Goal: Transaction & Acquisition: Purchase product/service

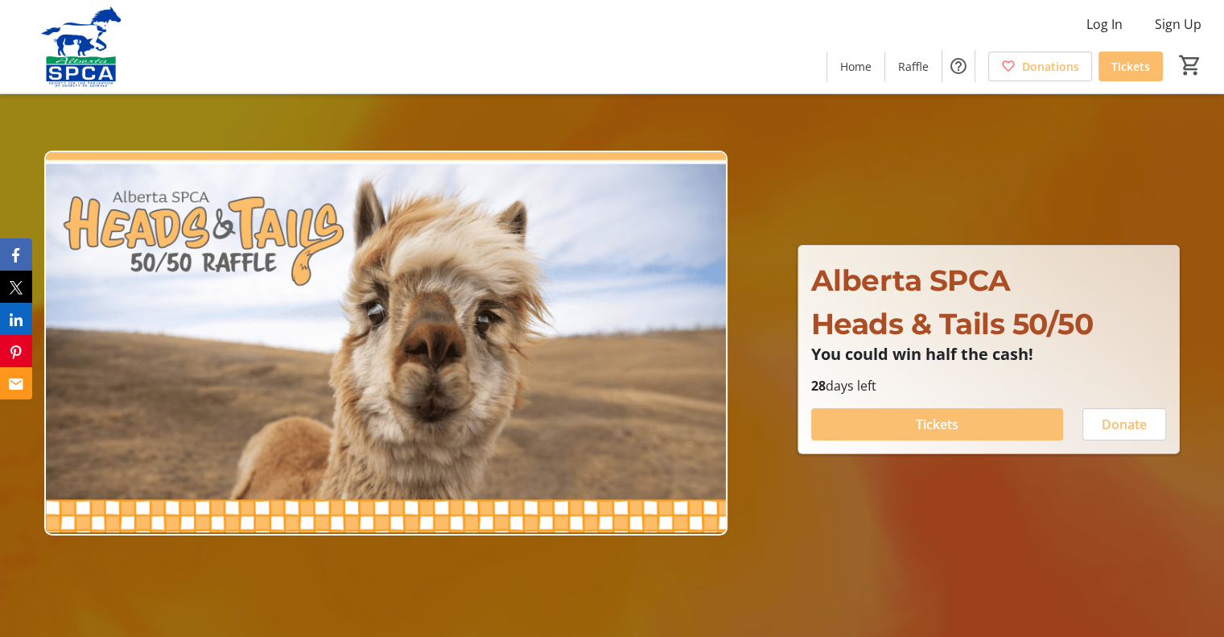
click at [942, 426] on span "Tickets" at bounding box center [937, 423] width 43 height 19
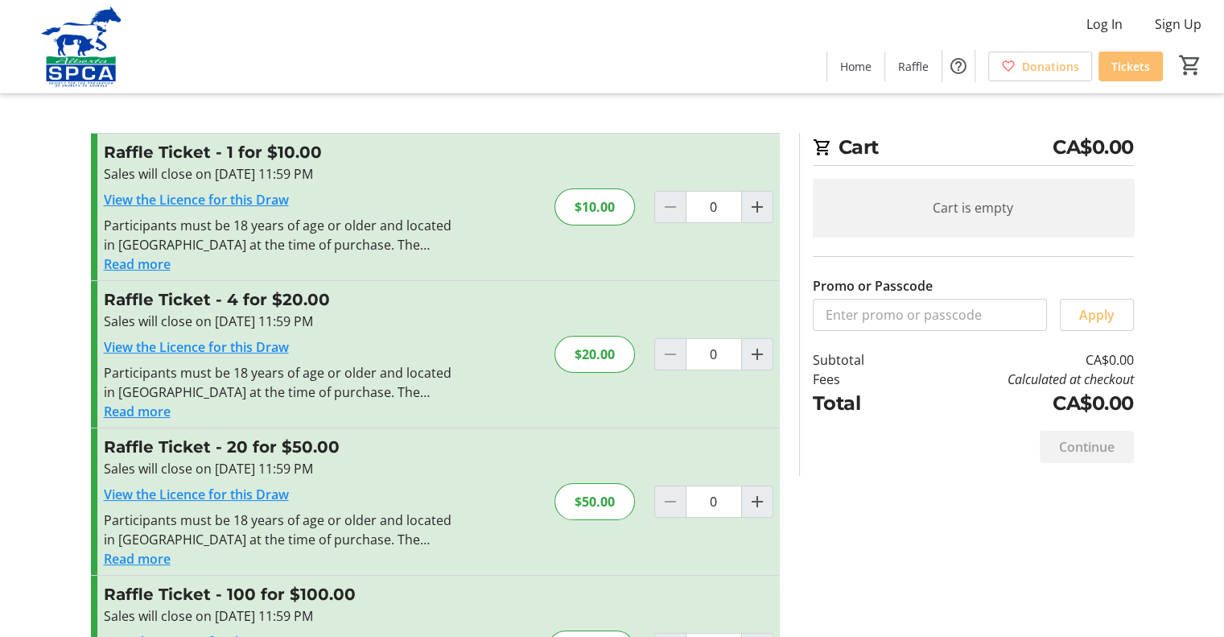
scroll to position [103, 0]
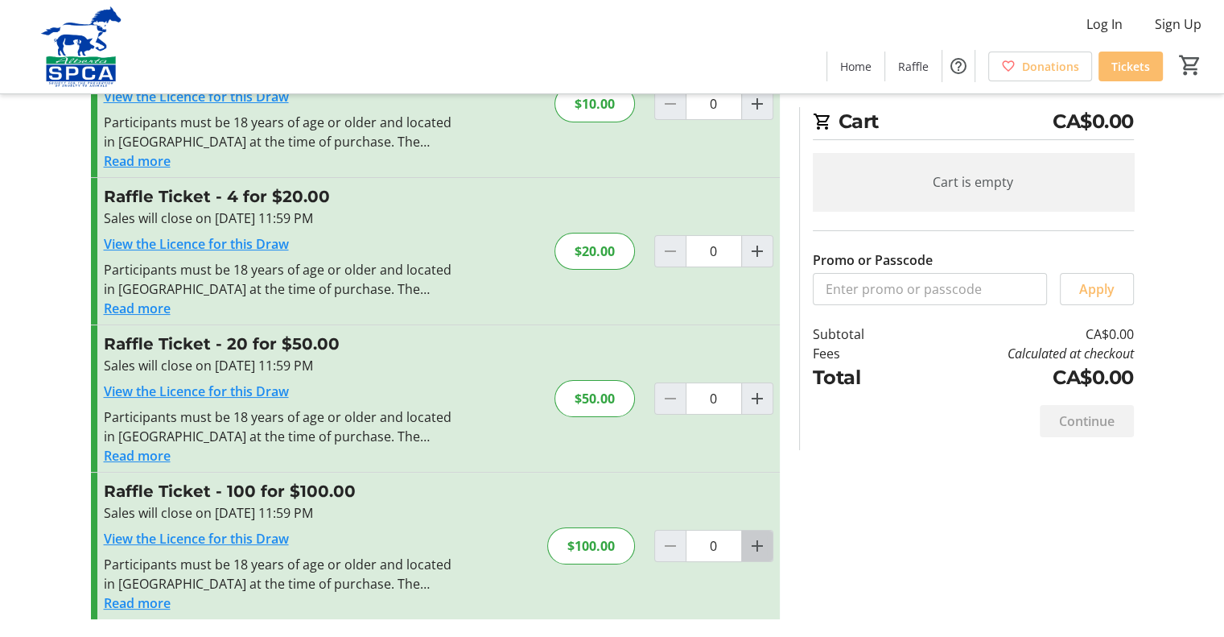
click at [760, 548] on mat-icon "Increment by one" at bounding box center [757, 545] width 19 height 19
type input "1"
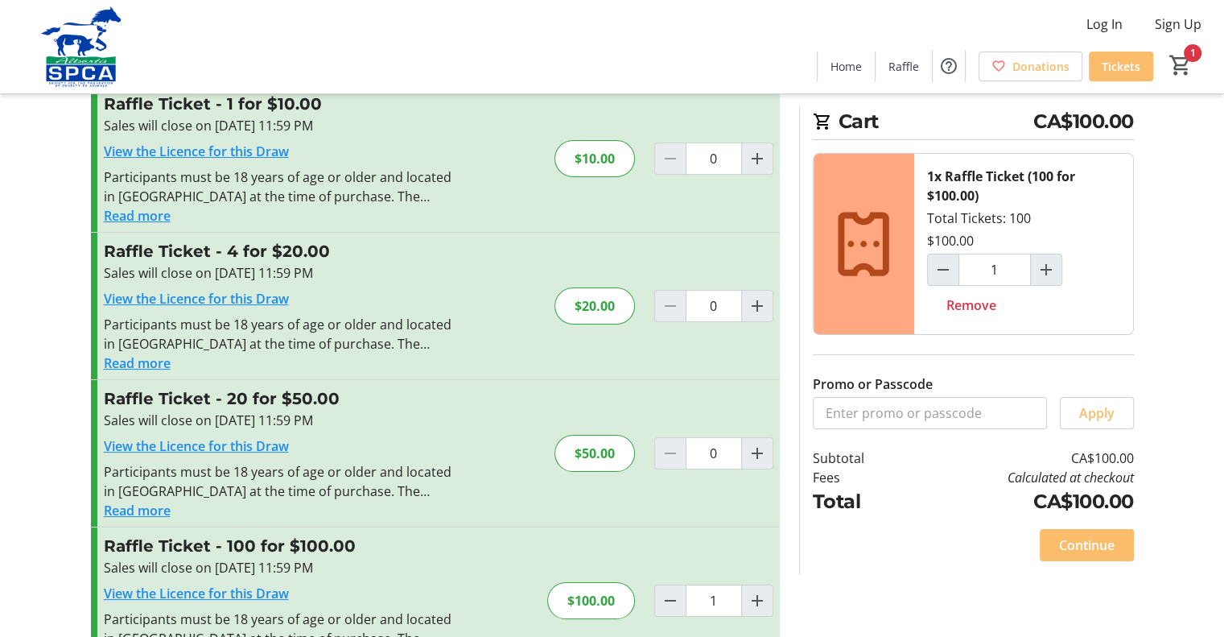
scroll to position [0, 0]
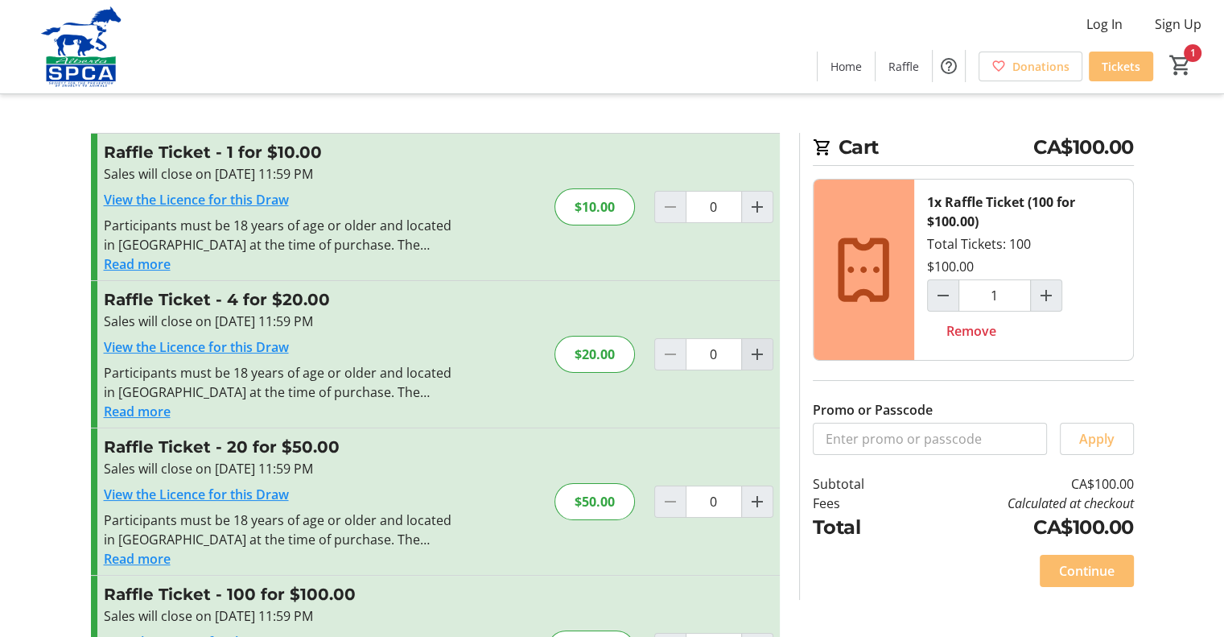
click at [765, 352] on mat-icon "Increment by one" at bounding box center [757, 353] width 19 height 19
type input "1"
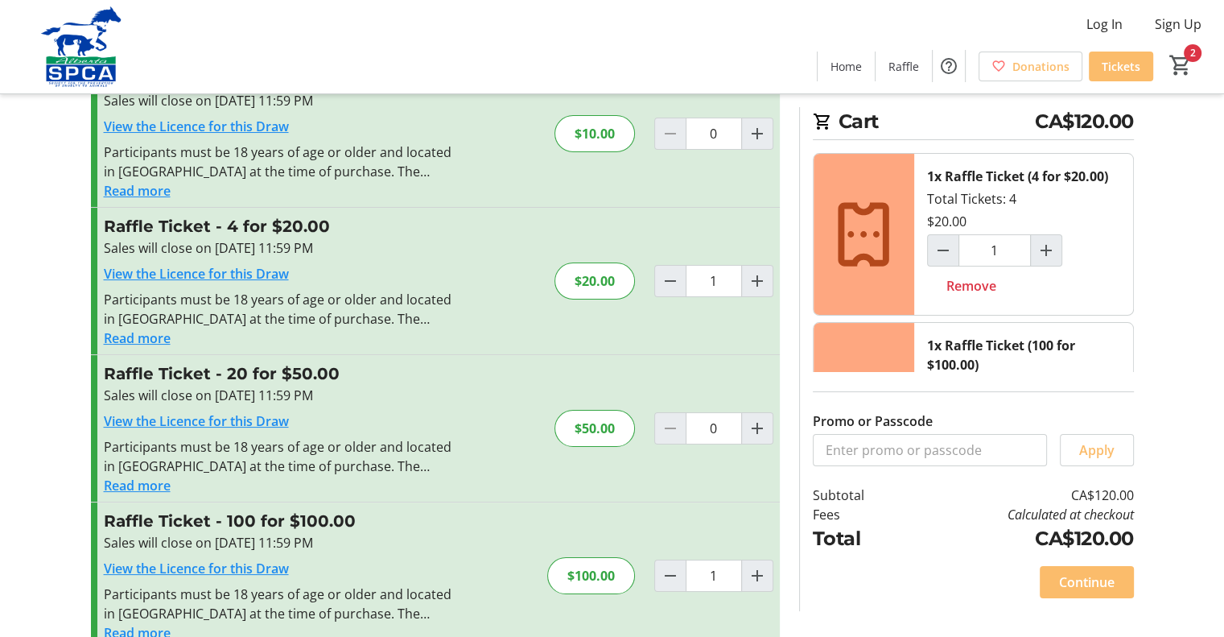
scroll to position [103, 0]
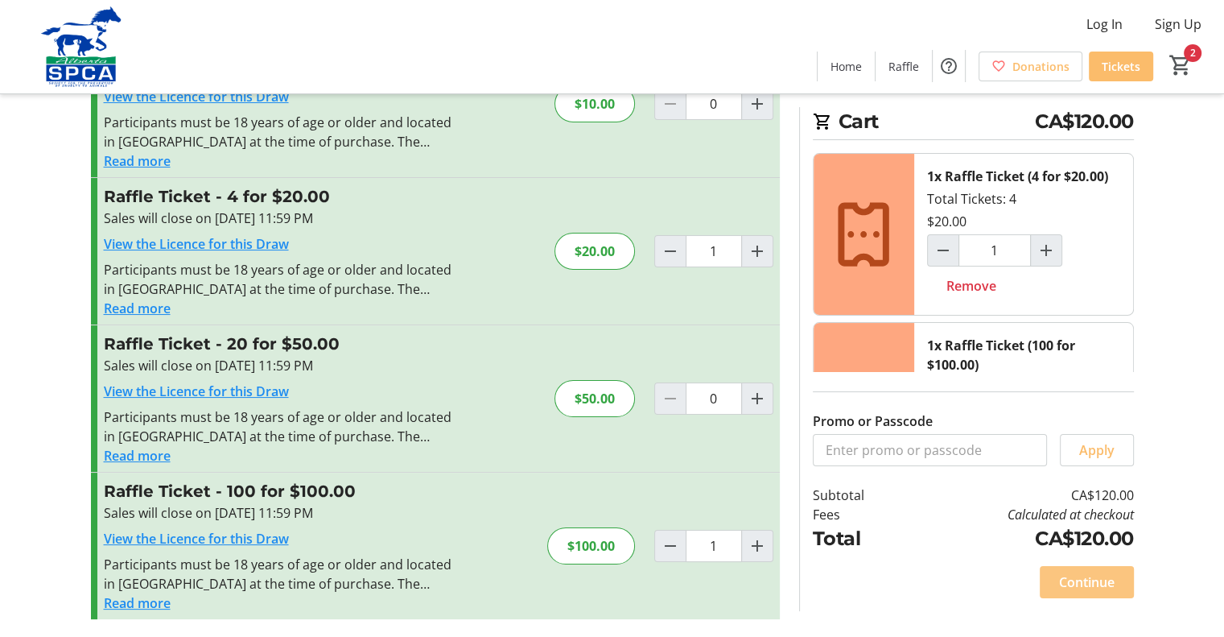
click at [1074, 578] on span "Continue" at bounding box center [1087, 581] width 56 height 19
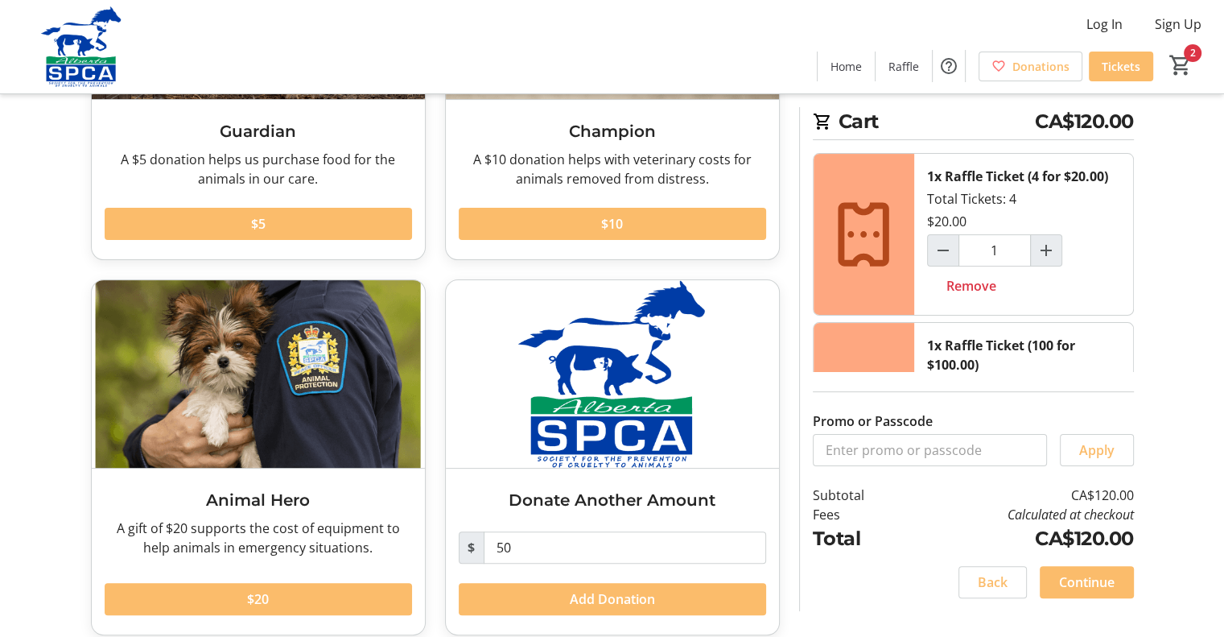
scroll to position [287, 0]
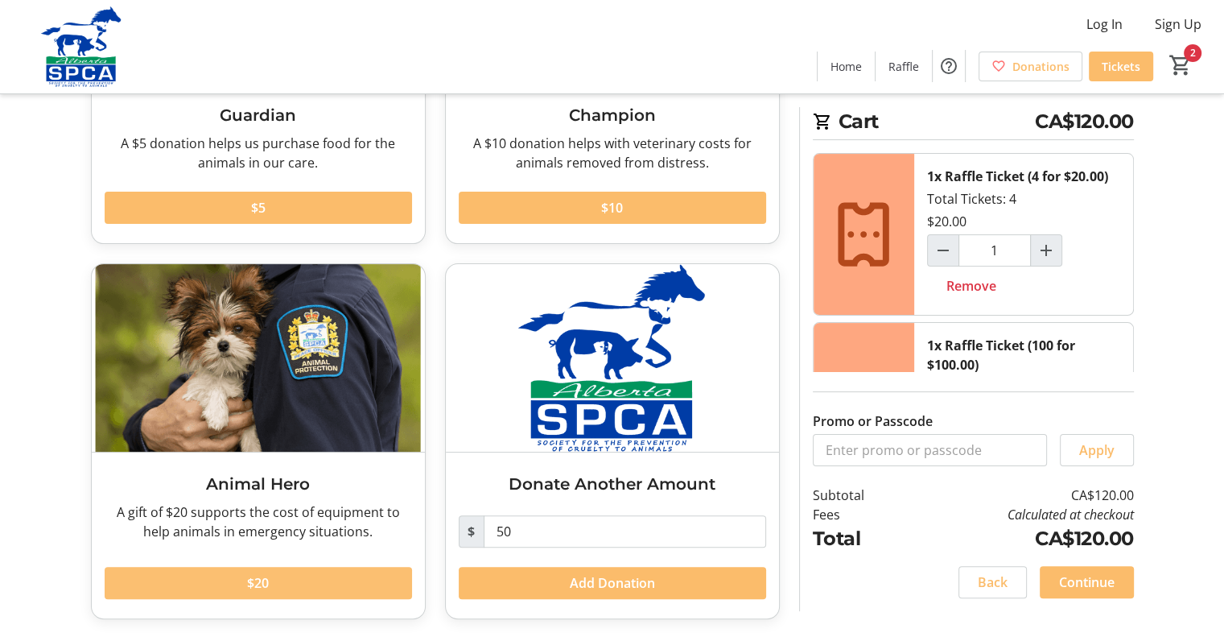
click at [245, 578] on span at bounding box center [258, 582] width 307 height 39
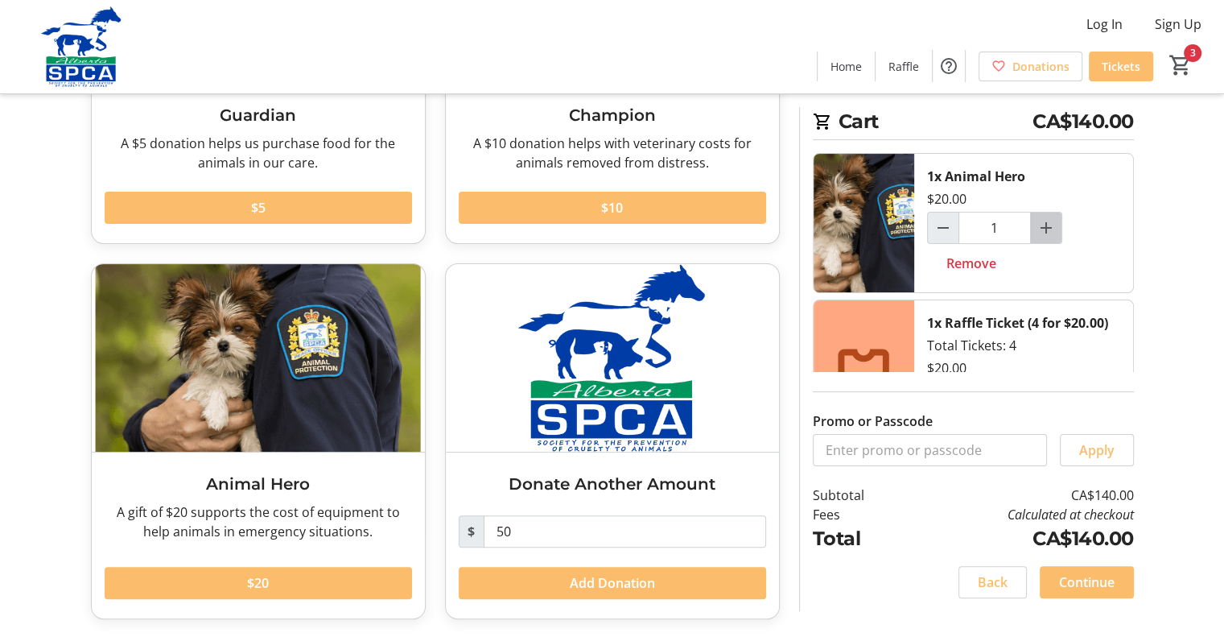
click at [1045, 218] on mat-icon "Increment by one" at bounding box center [1046, 227] width 19 height 19
type input "2"
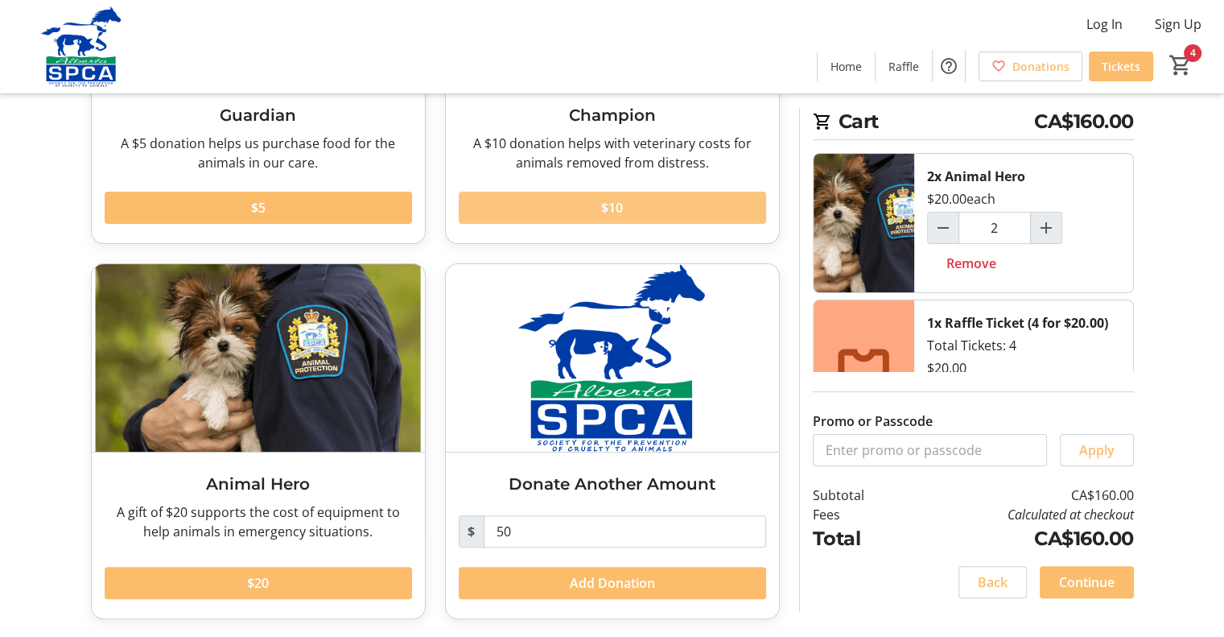
click at [629, 210] on span at bounding box center [612, 207] width 307 height 39
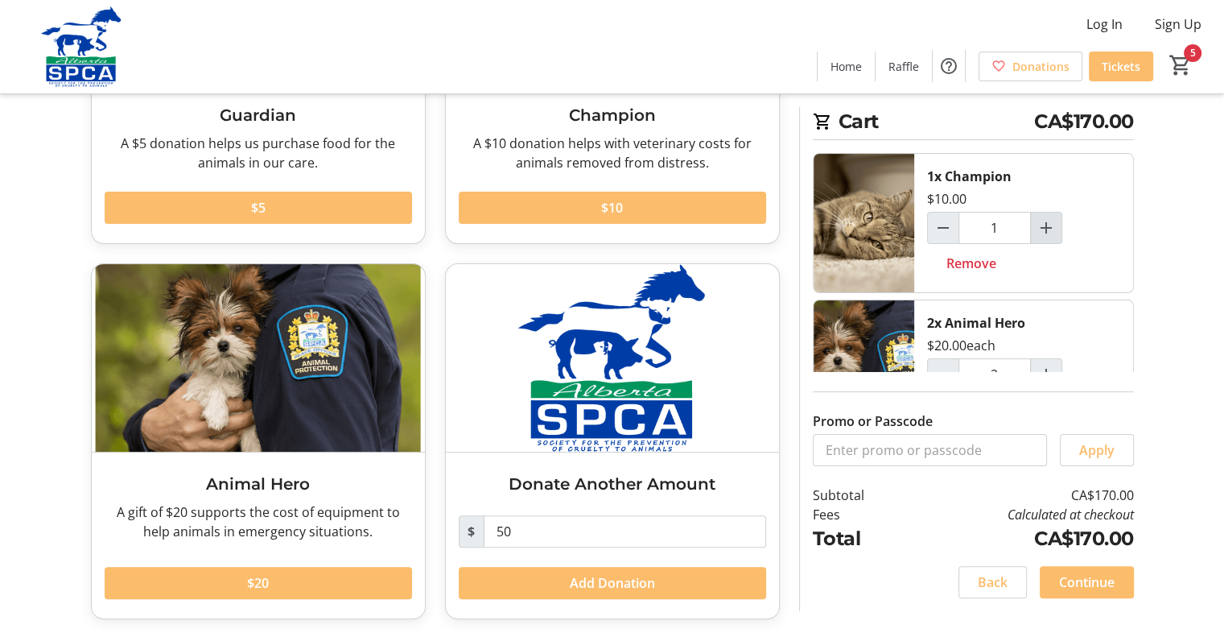
click at [1050, 230] on mat-icon "Increment by one" at bounding box center [1046, 227] width 19 height 19
type input "2"
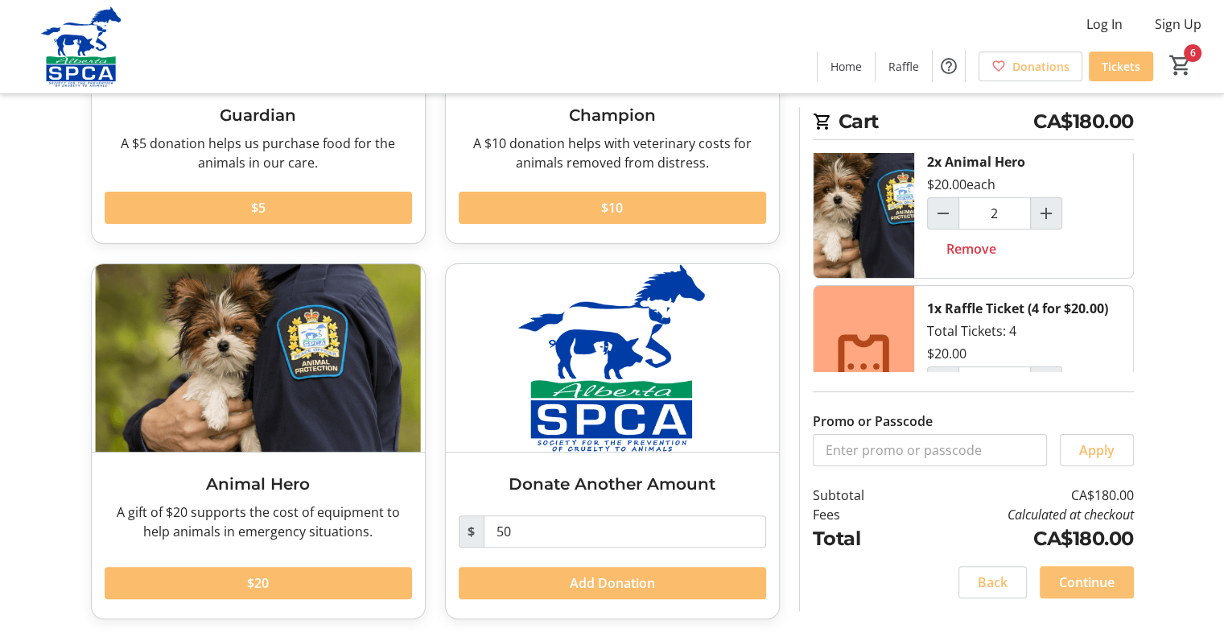
click at [1089, 585] on span "Continue" at bounding box center [1087, 581] width 56 height 19
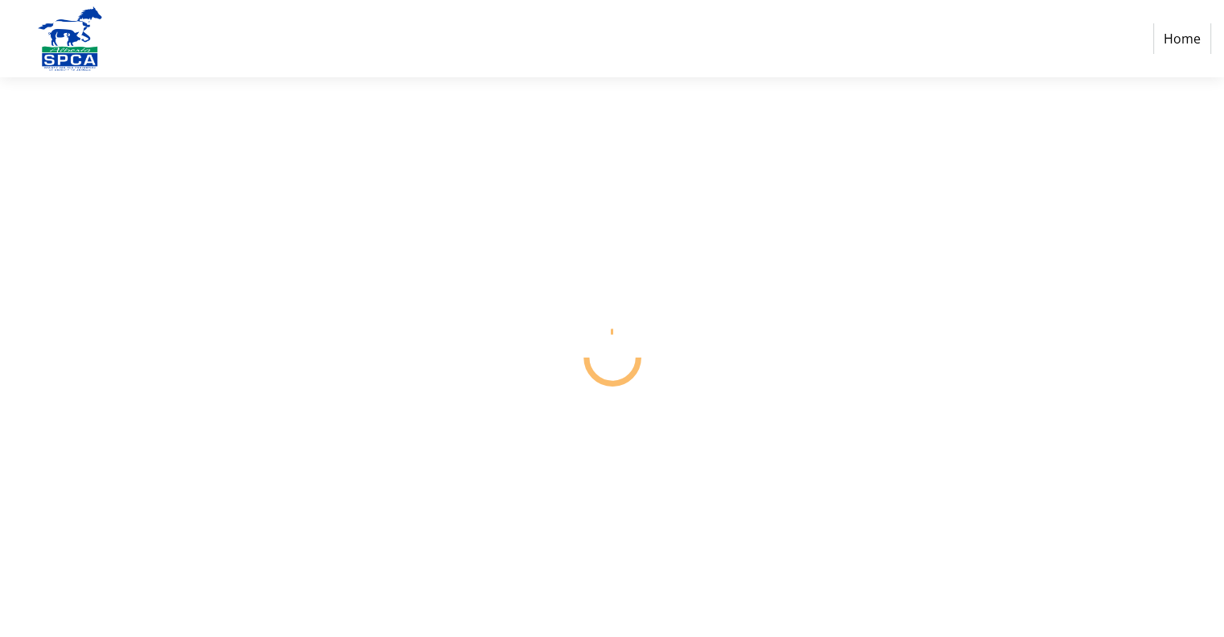
select select "CA"
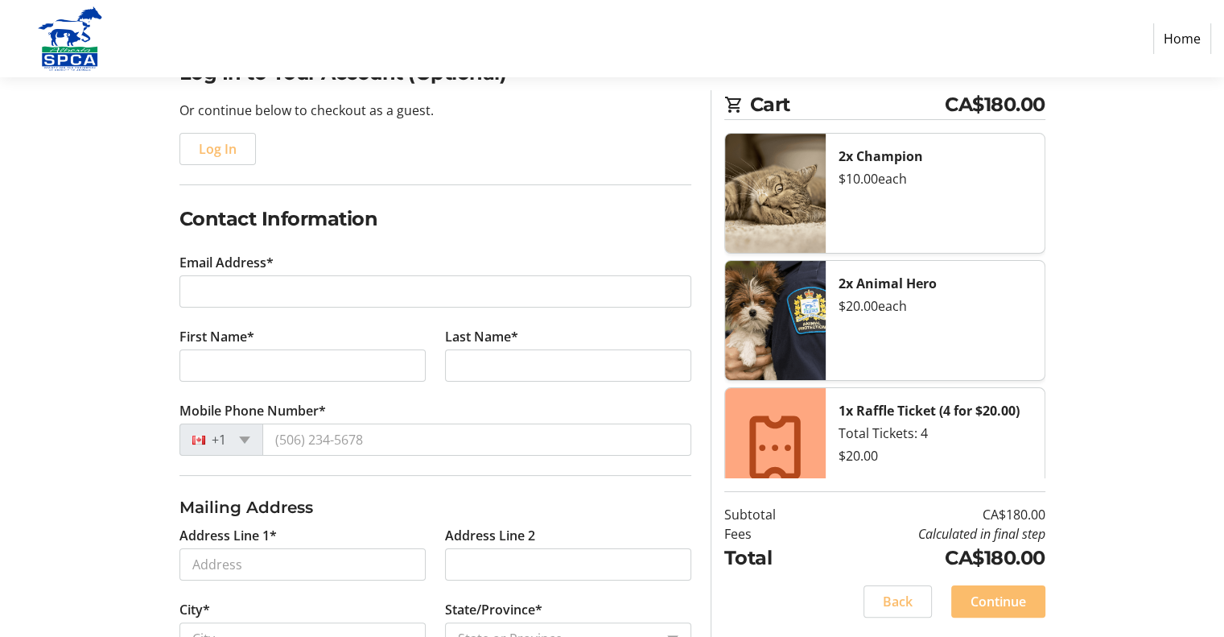
scroll to position [161, 0]
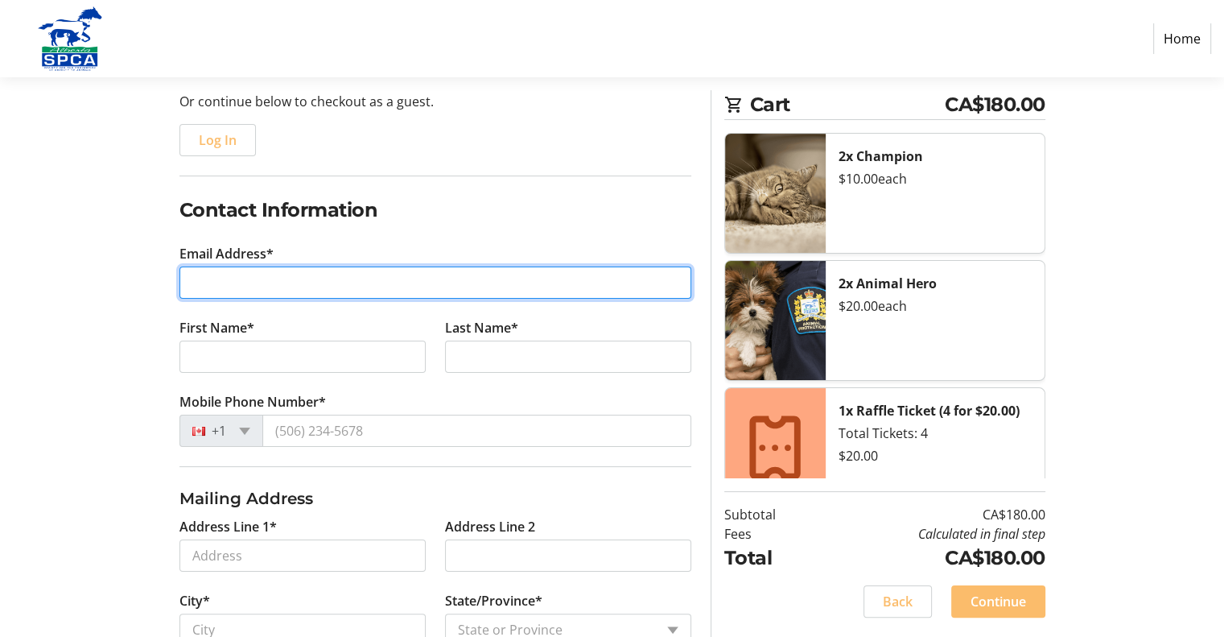
click at [236, 277] on input "Email Address*" at bounding box center [435, 282] width 512 height 32
type input "[EMAIL_ADDRESS][DOMAIN_NAME]"
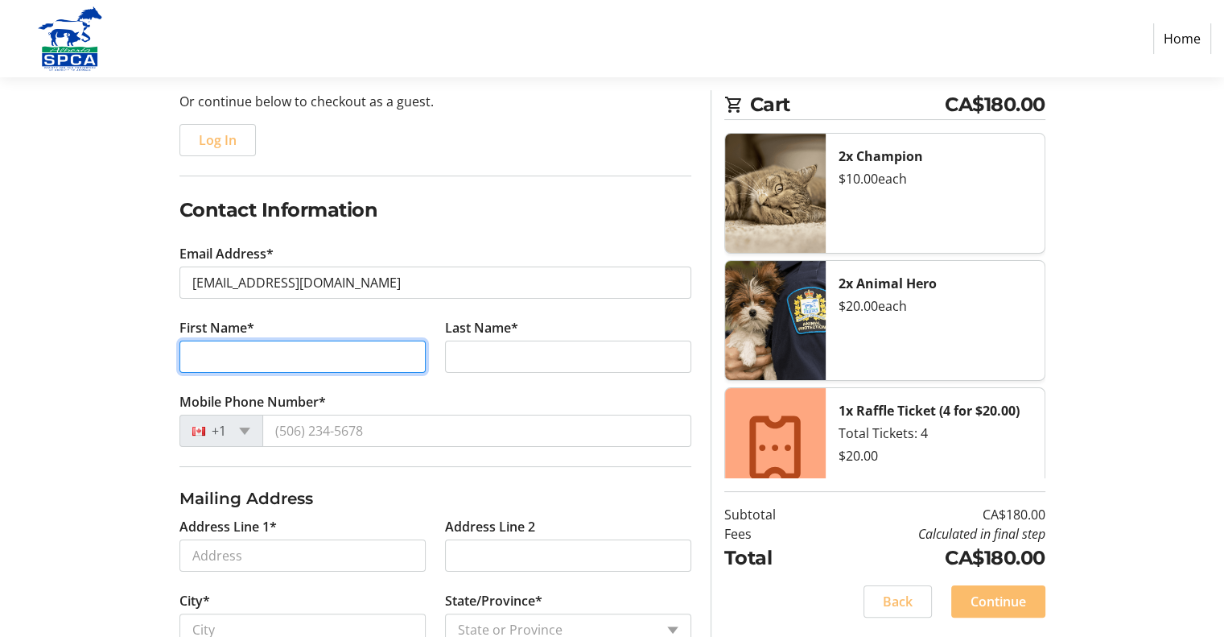
type input "[PERSON_NAME]"
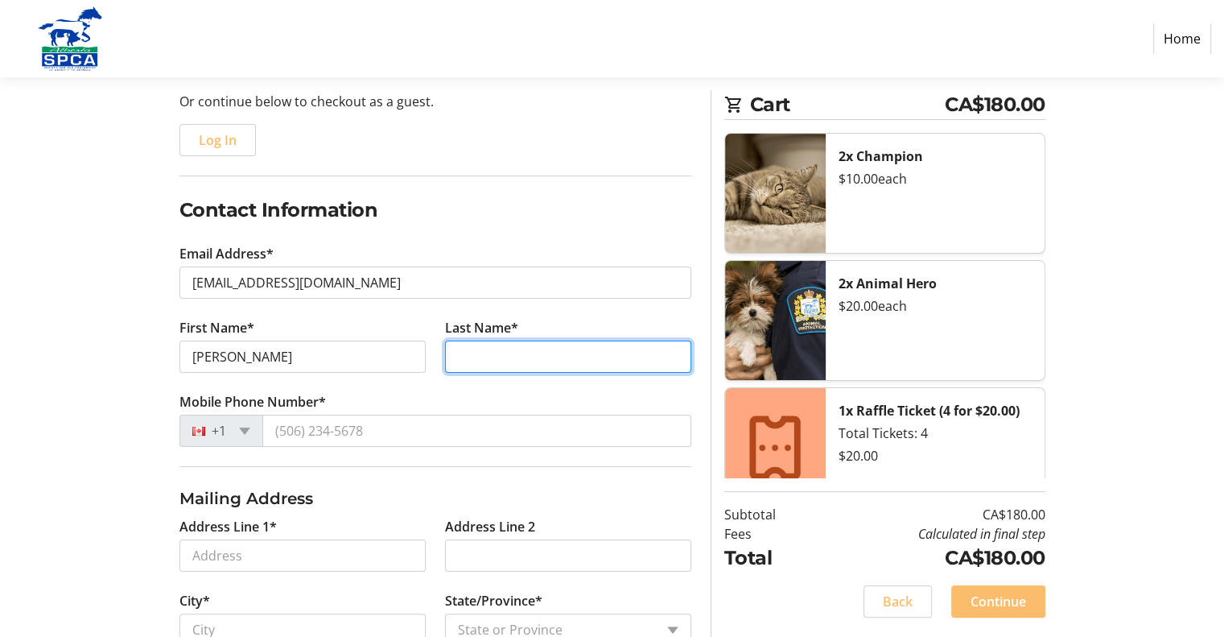
type input "[PERSON_NAME]"
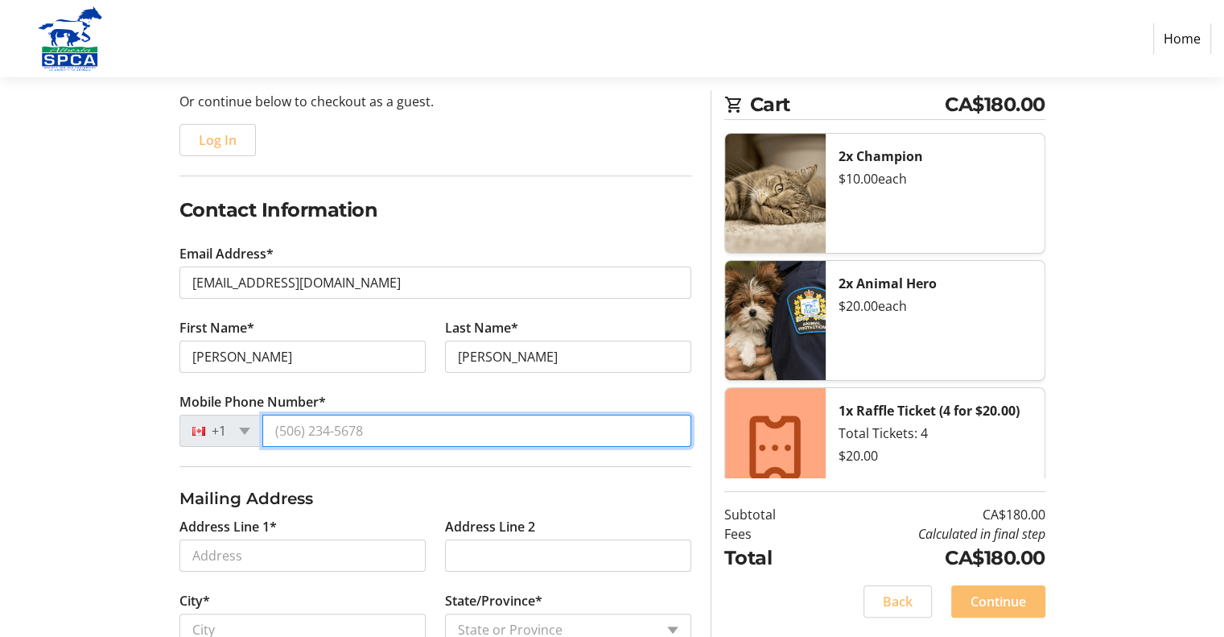
type input "[PHONE_NUMBER]"
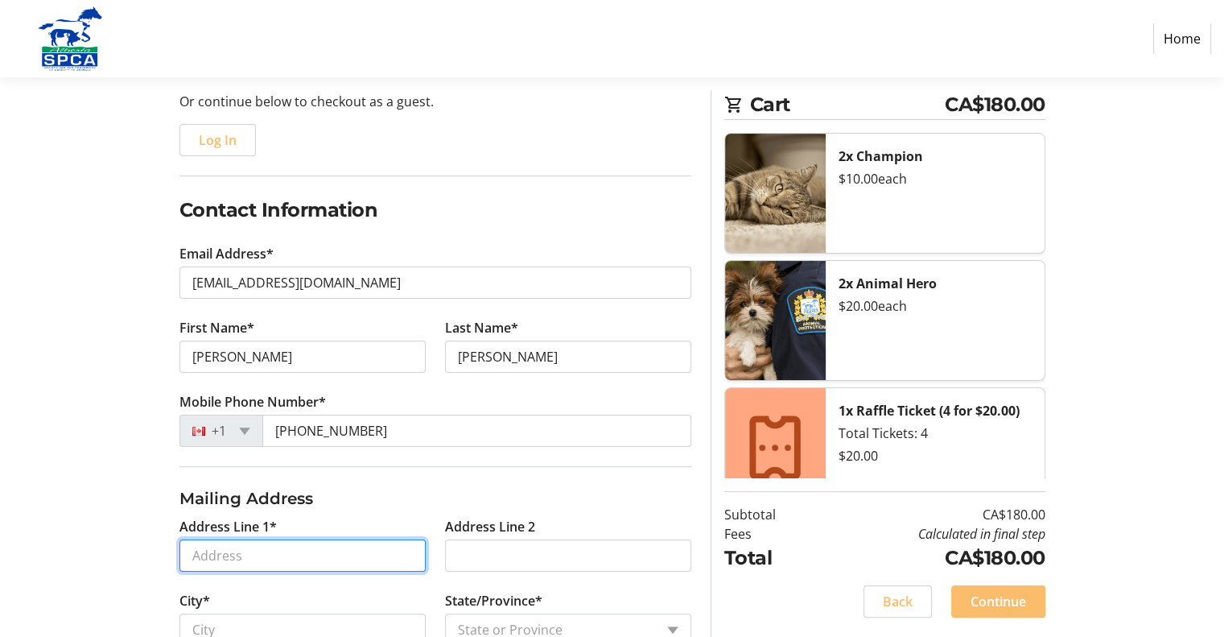
type input "[STREET_ADDRESS]"
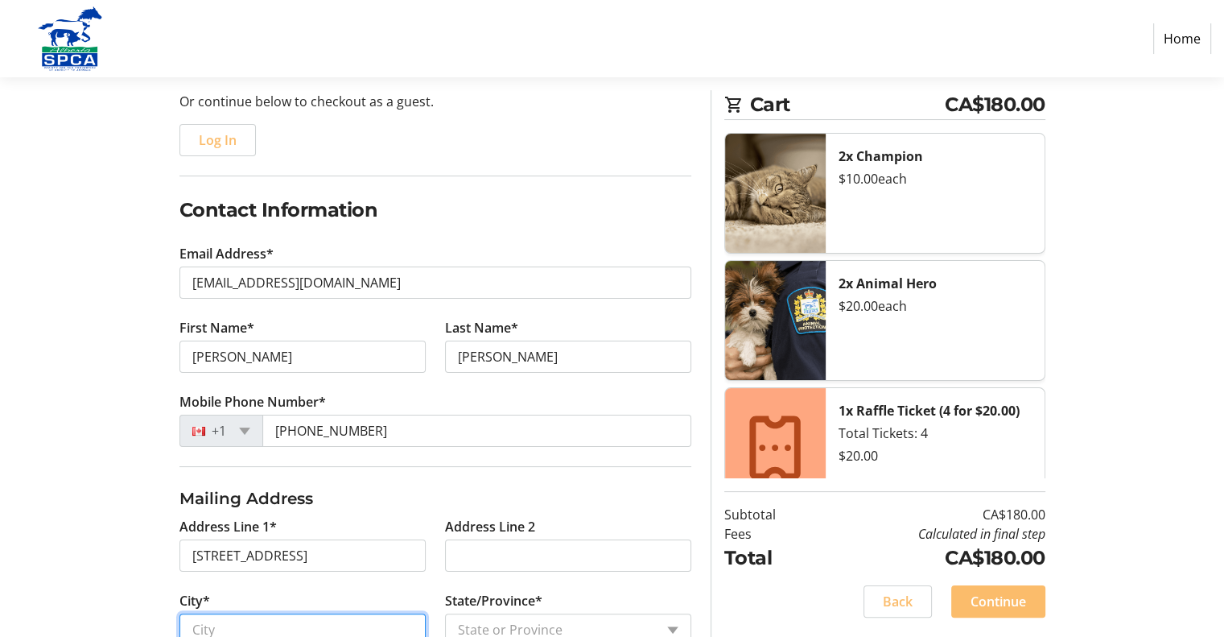
type input "[GEOGRAPHIC_DATA]"
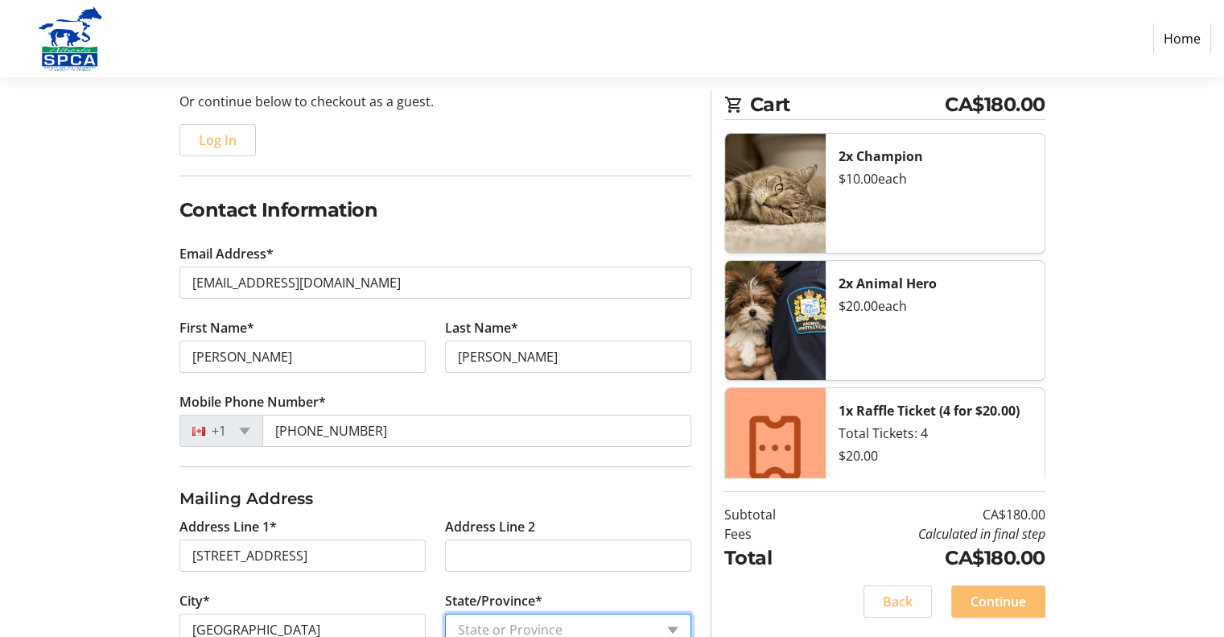
select select "AB"
type input "T6W 2C9"
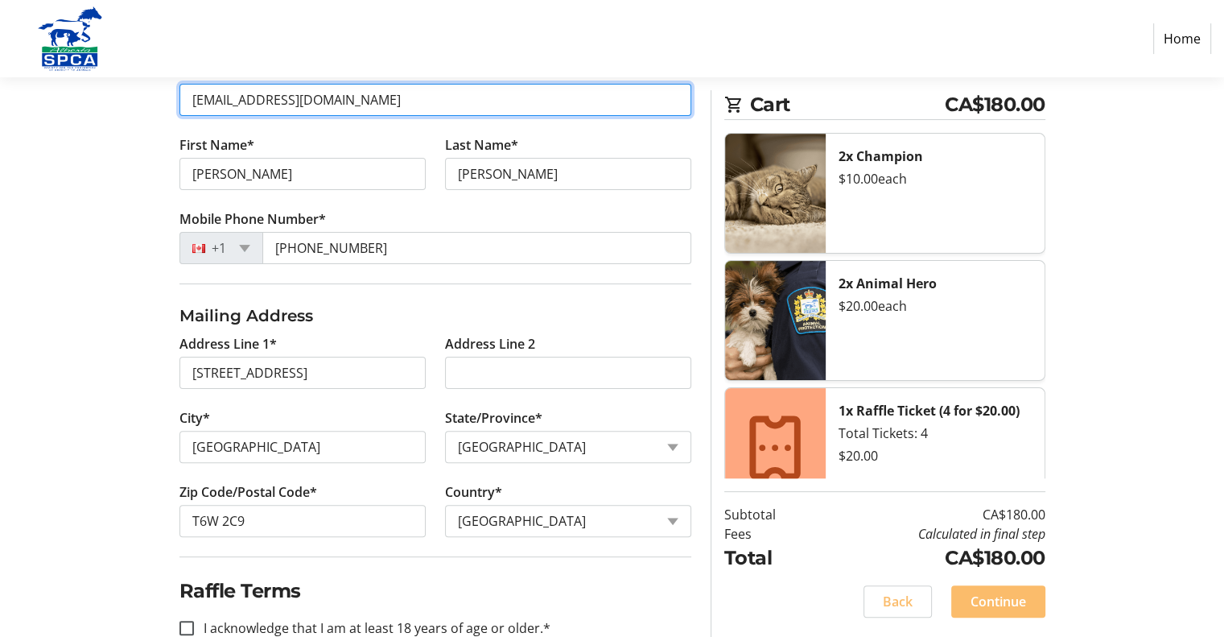
scroll to position [380, 0]
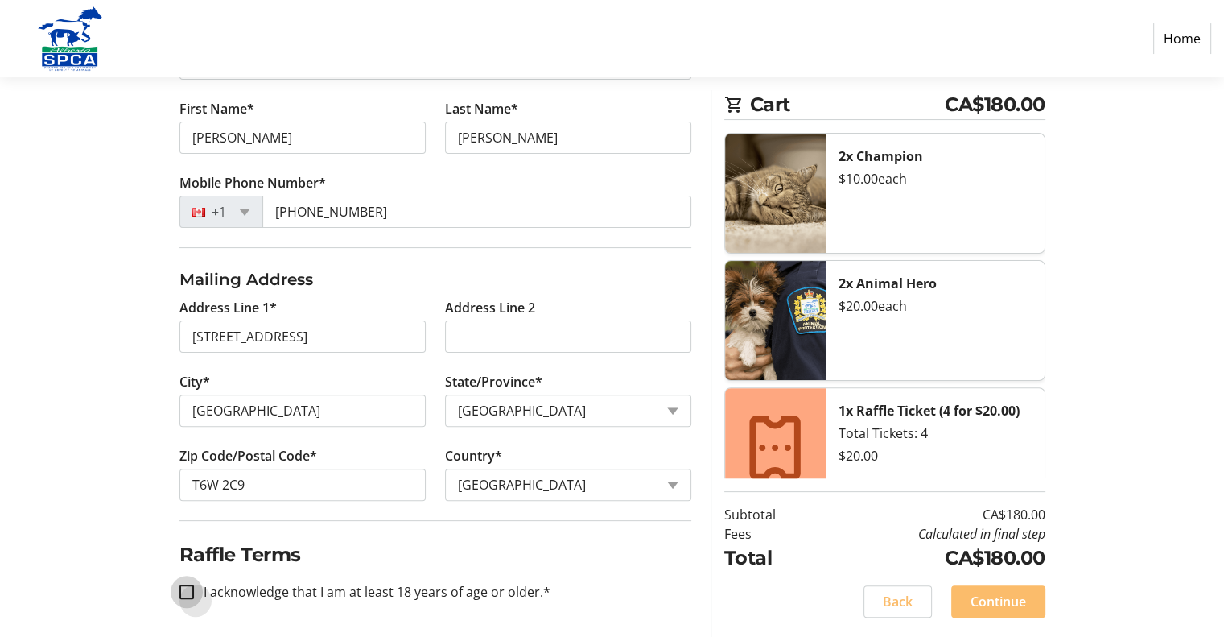
click at [184, 588] on input "I acknowledge that I am at least 18 years of age or older.*" at bounding box center [186, 591] width 14 height 14
checkbox input "true"
click at [1016, 604] on span "Continue" at bounding box center [999, 601] width 56 height 19
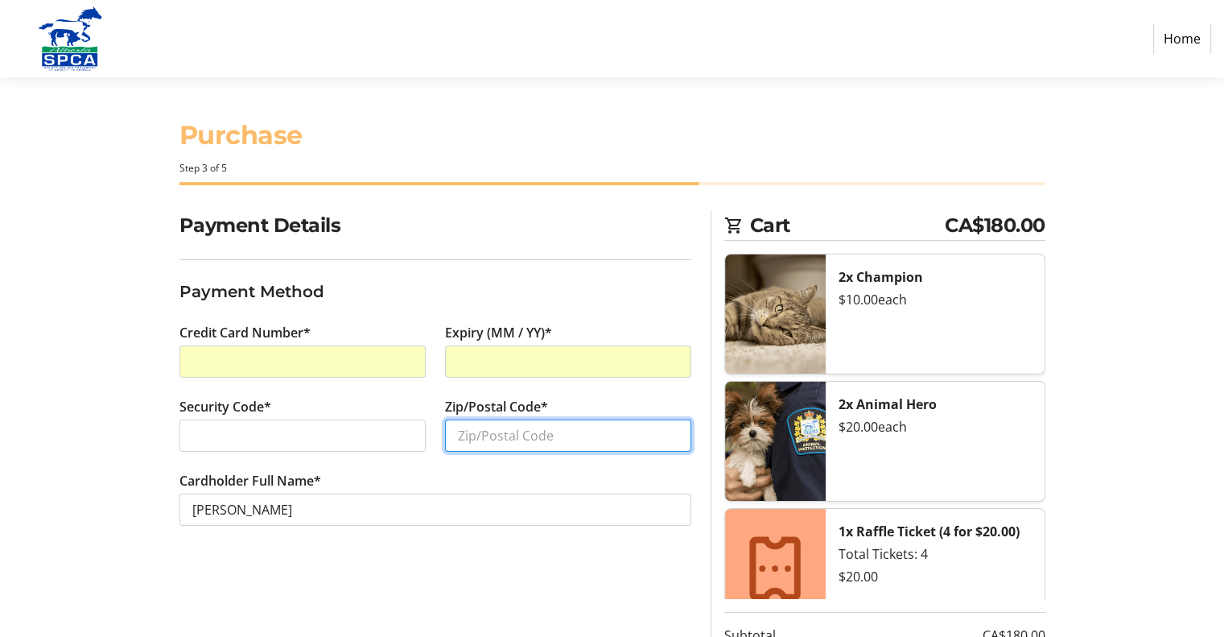
click at [539, 429] on input "Zip/Postal Code*" at bounding box center [568, 435] width 246 height 32
type input "T6W2C9"
click at [430, 567] on div "Payment Details Payment Method Credit Card Number* Expiry (MM / YY)* Security C…" at bounding box center [435, 484] width 531 height 546
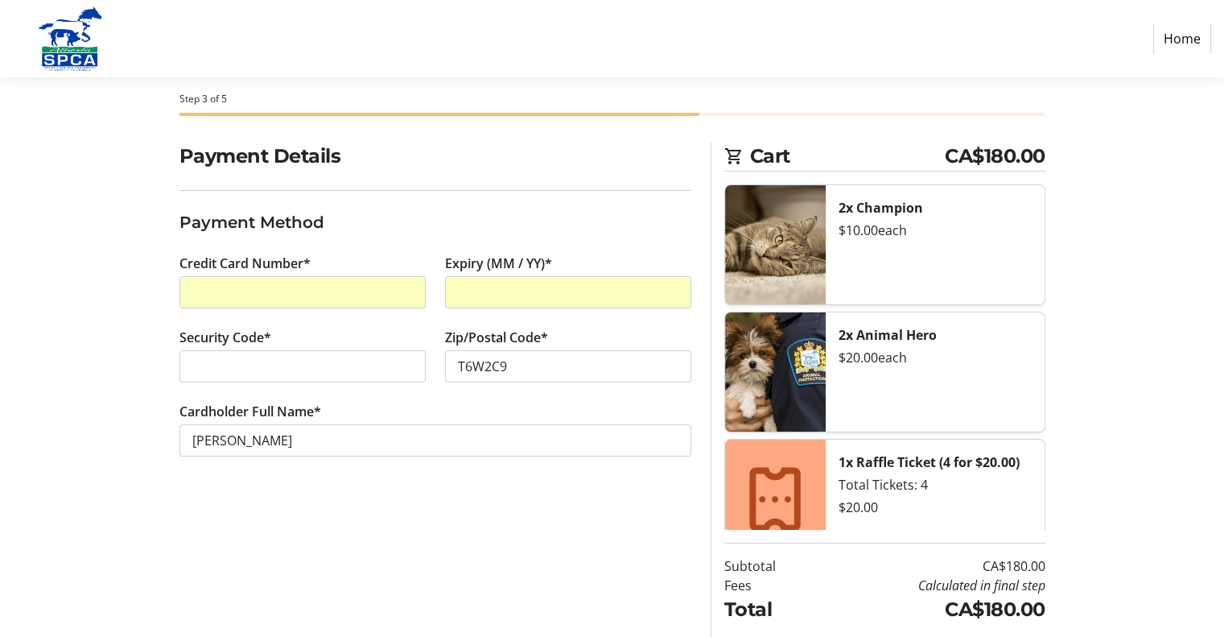
scroll to position [121, 0]
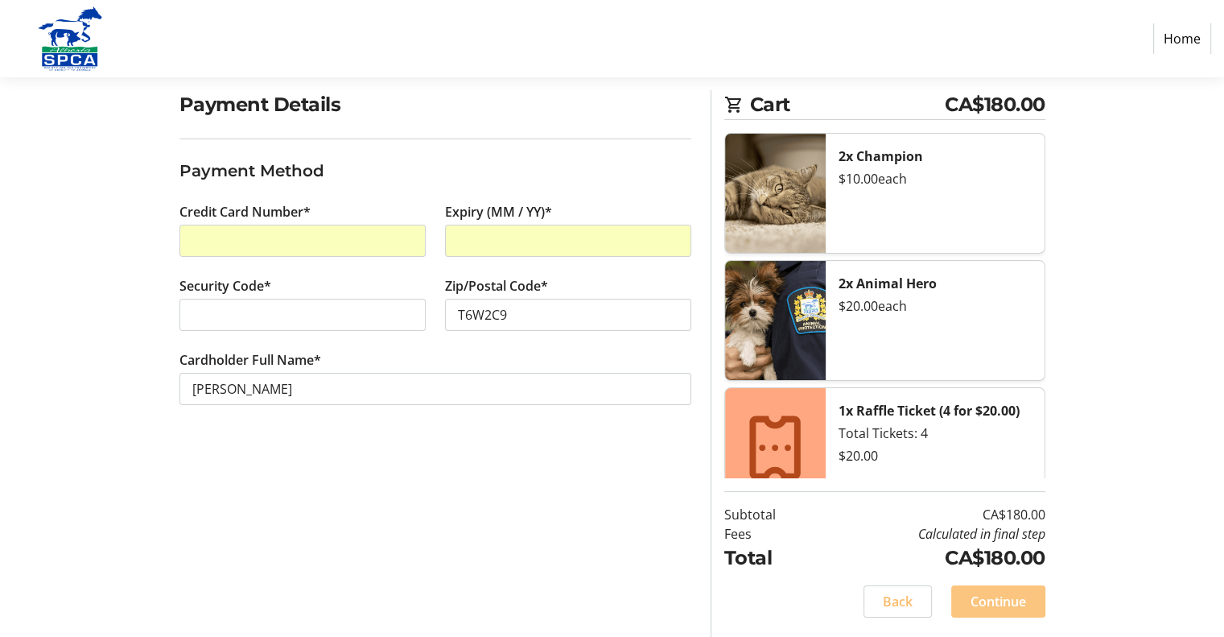
click at [999, 592] on span "Continue" at bounding box center [999, 601] width 56 height 19
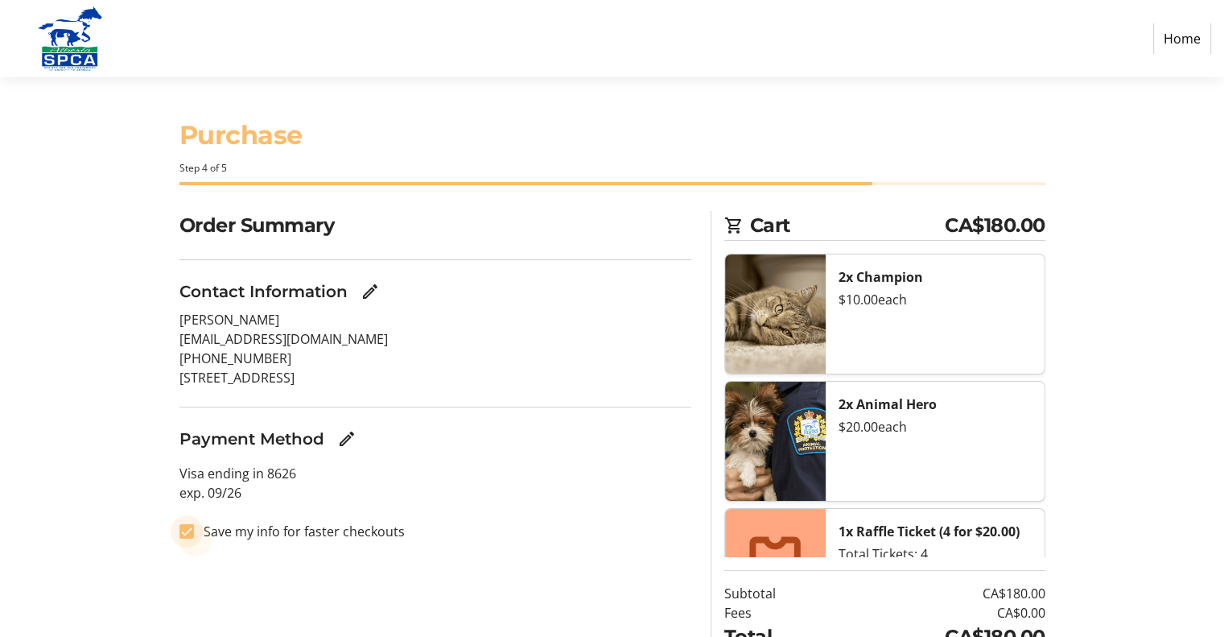
click at [186, 530] on input "Save my info for faster checkouts" at bounding box center [186, 531] width 14 height 14
checkbox input "false"
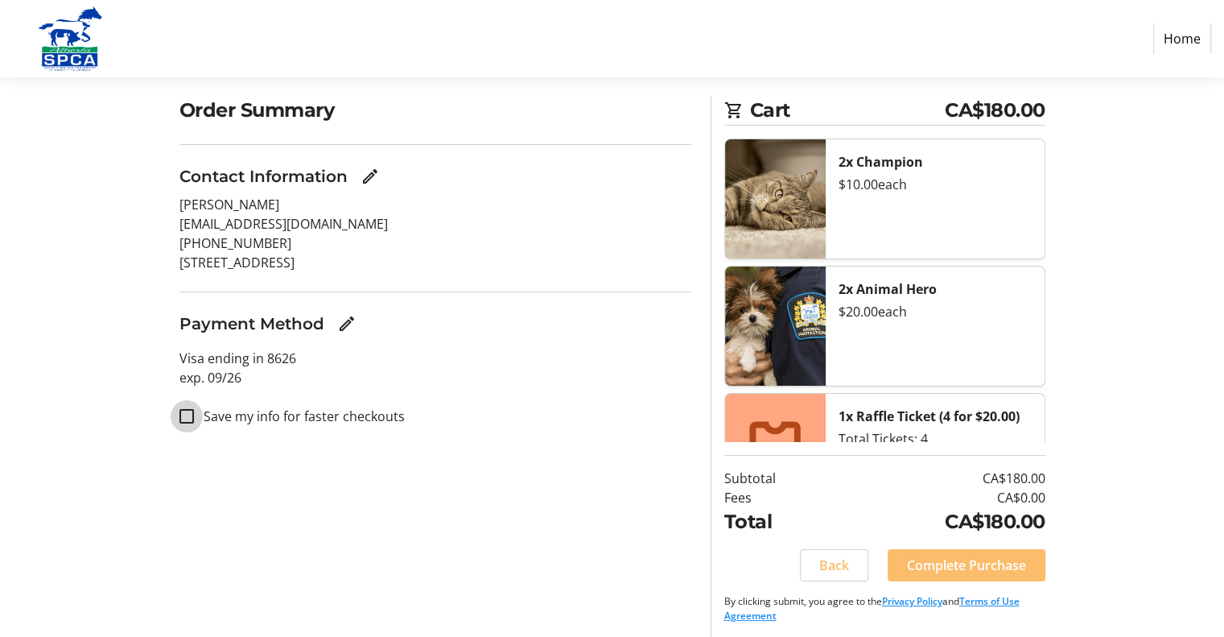
scroll to position [121, 0]
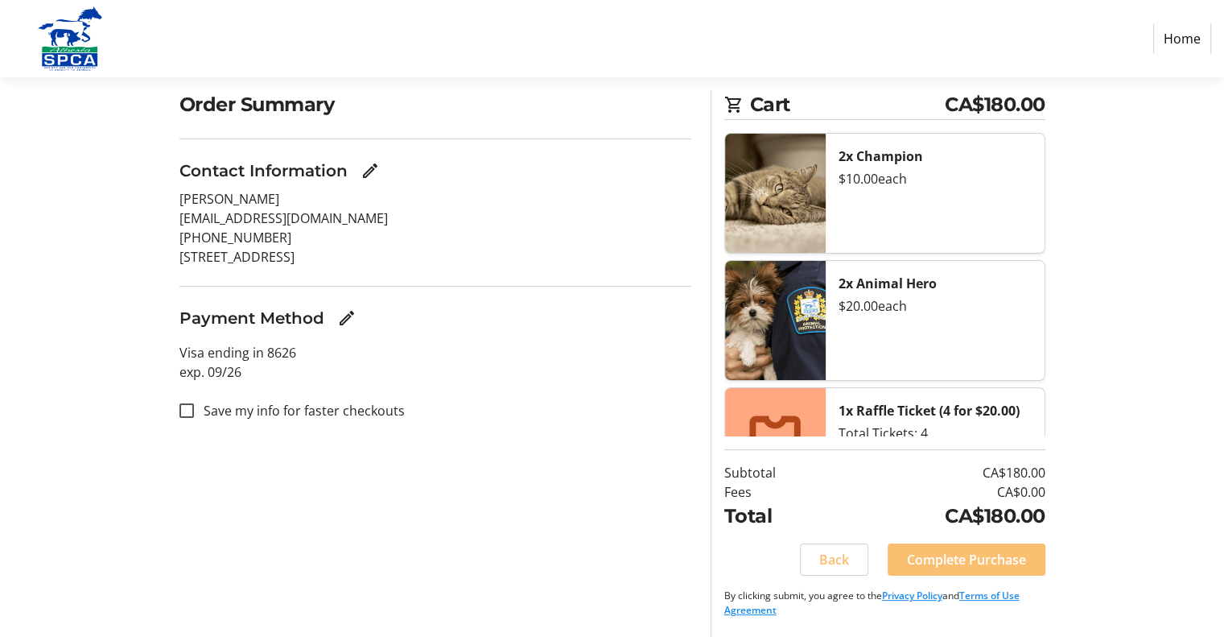
click at [953, 559] on span "Complete Purchase" at bounding box center [966, 559] width 119 height 19
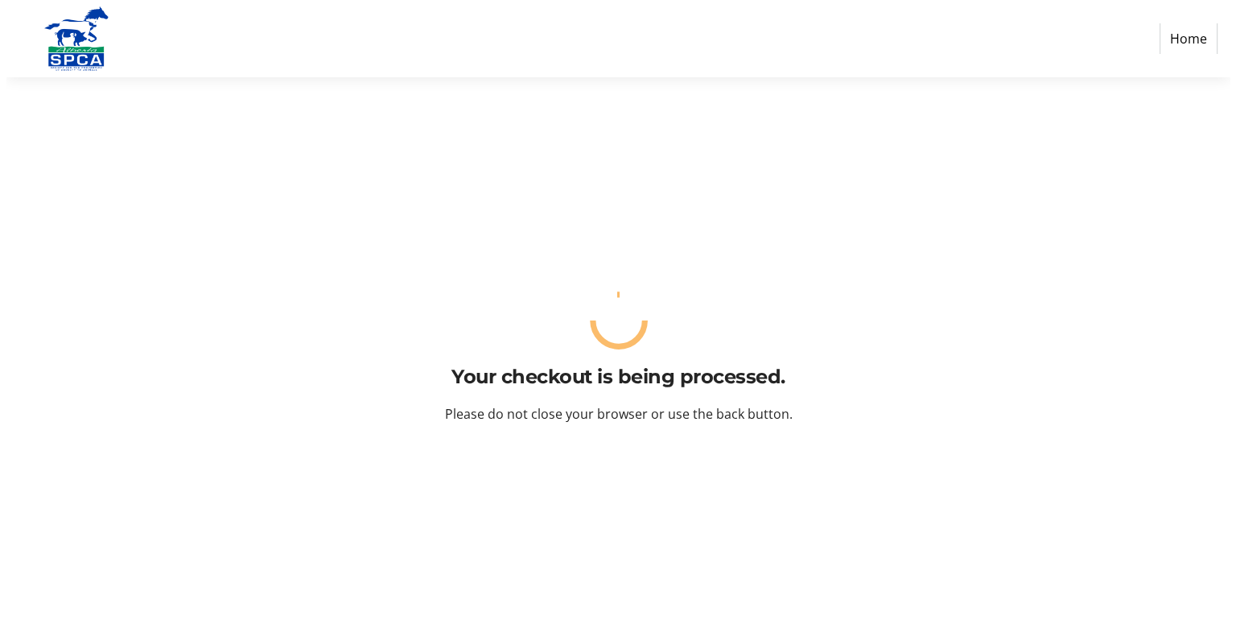
scroll to position [0, 0]
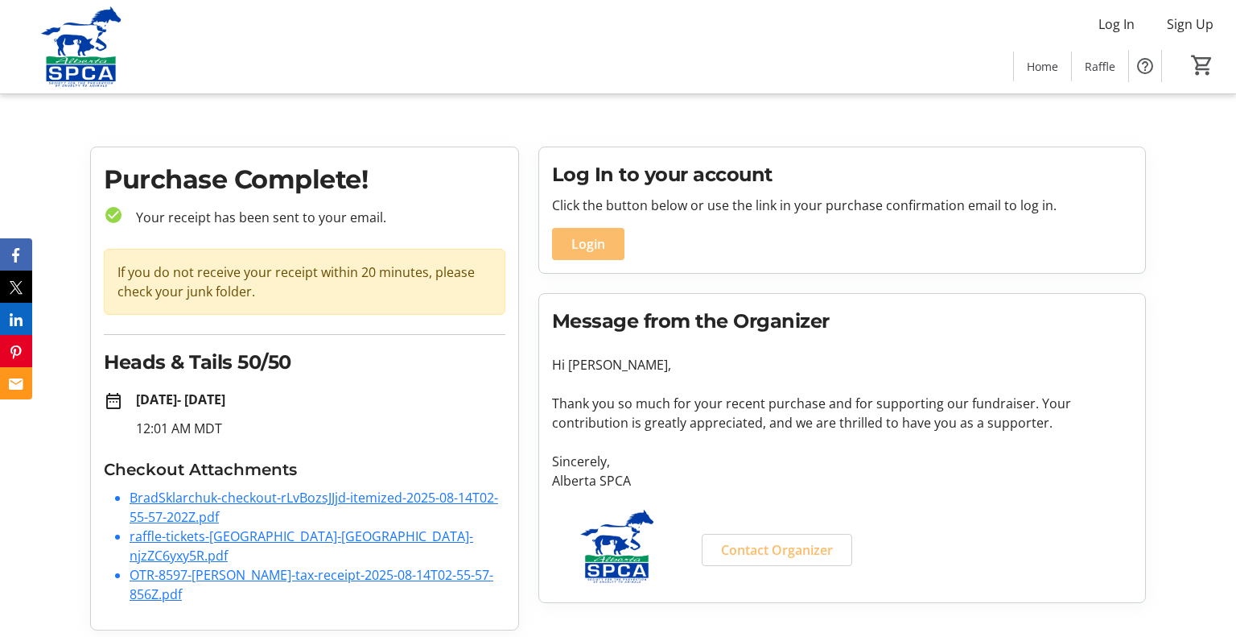
click at [238, 496] on link "BradSklarchuk-checkout-rLvBozsJJjd-itemized-2025-08-14T02-55-57-202Z.pdf" at bounding box center [314, 507] width 369 height 37
click at [180, 530] on link "raffle-tickets-[GEOGRAPHIC_DATA]-[GEOGRAPHIC_DATA]-njzZC6yxy5R.pdf" at bounding box center [302, 545] width 344 height 37
click at [174, 537] on link "raffle-tickets-[GEOGRAPHIC_DATA]-[GEOGRAPHIC_DATA]-njzZC6yxy5R.pdf" at bounding box center [302, 545] width 344 height 37
